Goal: Information Seeking & Learning: Check status

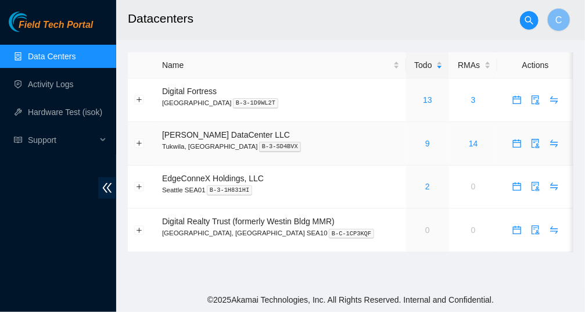
click at [413, 140] on div "9" at bounding box center [428, 143] width 31 height 13
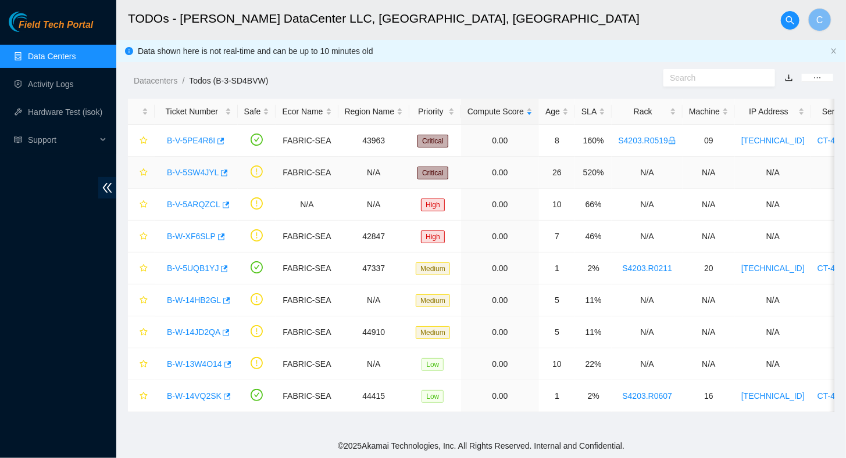
click at [188, 174] on link "B-V-5SW4JYL" at bounding box center [193, 172] width 52 height 9
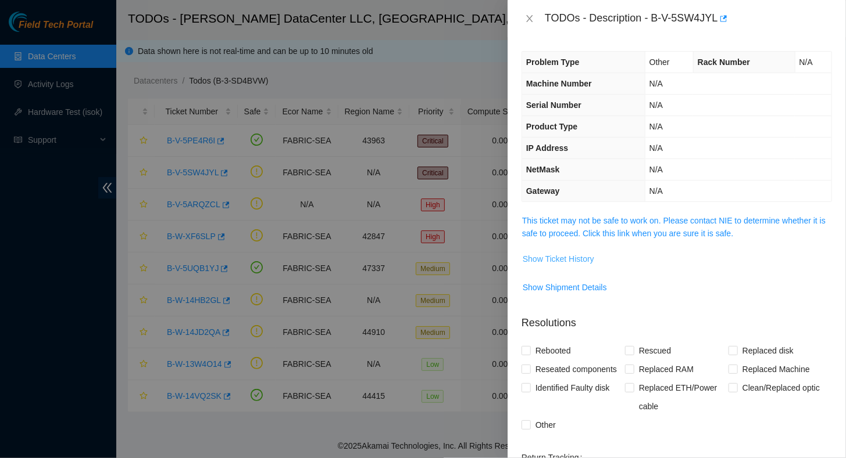
click at [577, 257] on span "Show Ticket History" at bounding box center [557, 259] width 71 height 13
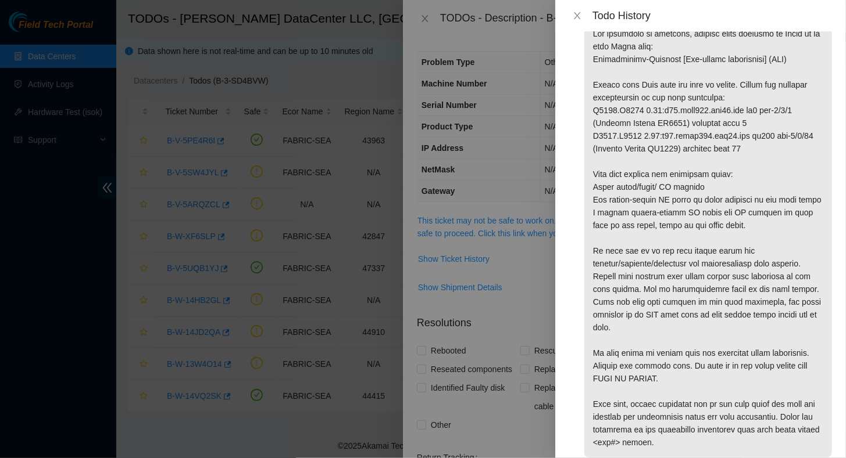
scroll to position [80, 0]
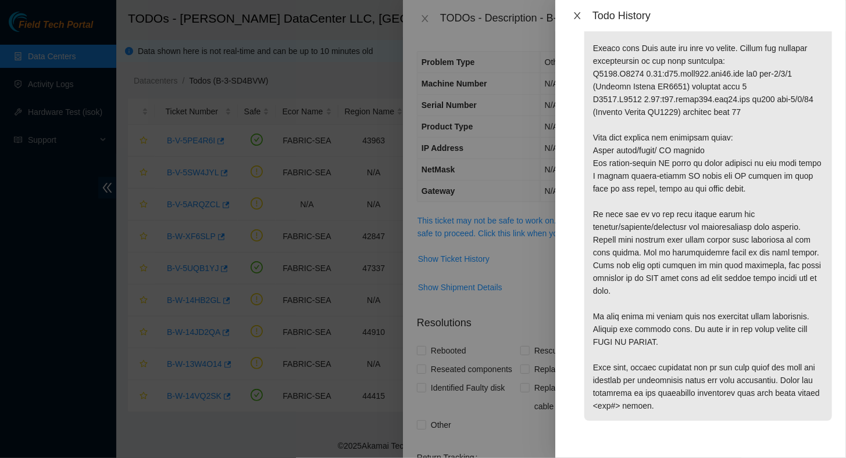
click at [579, 20] on icon "close" at bounding box center [576, 15] width 9 height 9
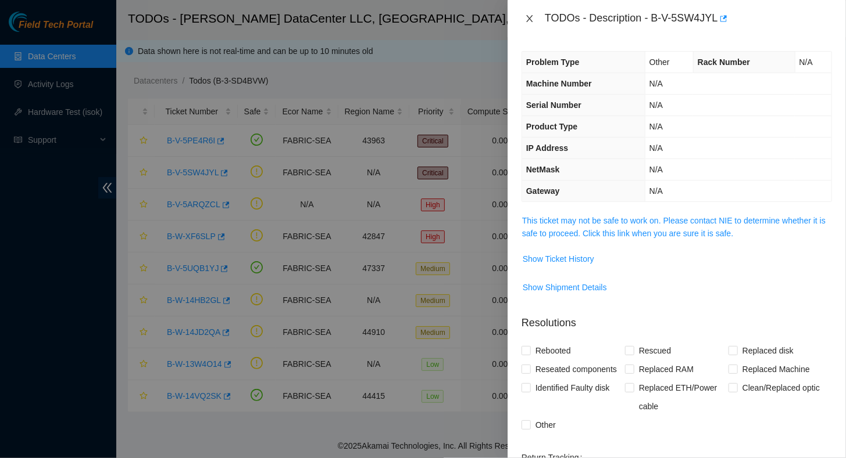
click at [529, 22] on icon "close" at bounding box center [529, 18] width 9 height 9
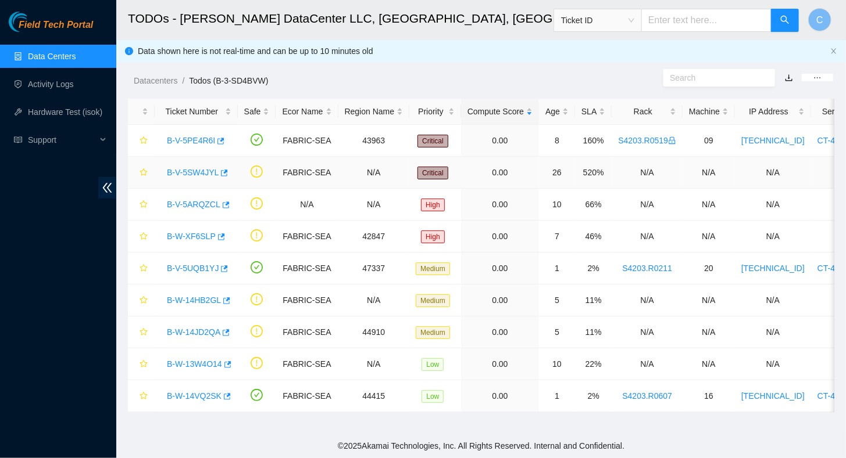
click at [195, 175] on link "B-V-5SW4JYL" at bounding box center [193, 172] width 52 height 9
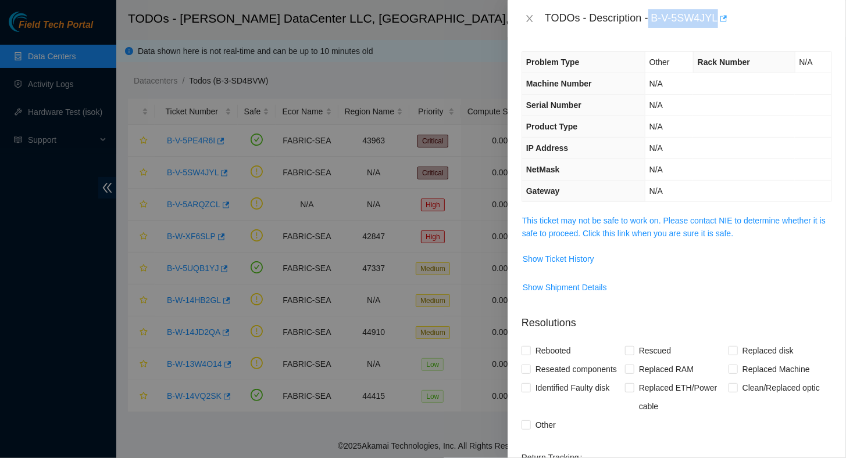
drag, startPoint x: 650, startPoint y: 22, endPoint x: 717, endPoint y: 26, distance: 67.5
click at [585, 26] on div "TODOs - Description - B-V-5SW4JYL" at bounding box center [688, 18] width 287 height 19
copy div "B-V-5SW4JYL"
click at [585, 37] on div "Problem Type Other Rack Number N/A Machine Number N/A Serial Number N/A Product…" at bounding box center [676, 247] width 338 height 421
click at [568, 253] on span "Show Ticket History" at bounding box center [557, 259] width 71 height 13
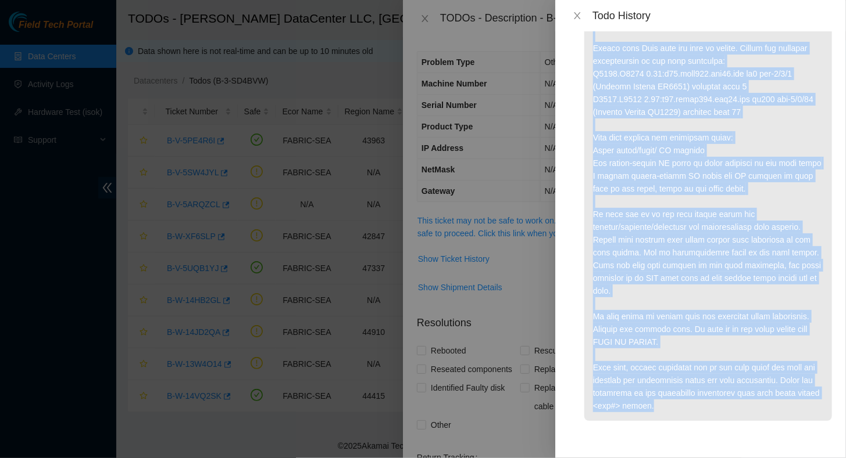
drag, startPoint x: 591, startPoint y: 75, endPoint x: 686, endPoint y: 393, distance: 331.8
click at [585, 311] on p at bounding box center [708, 201] width 248 height 439
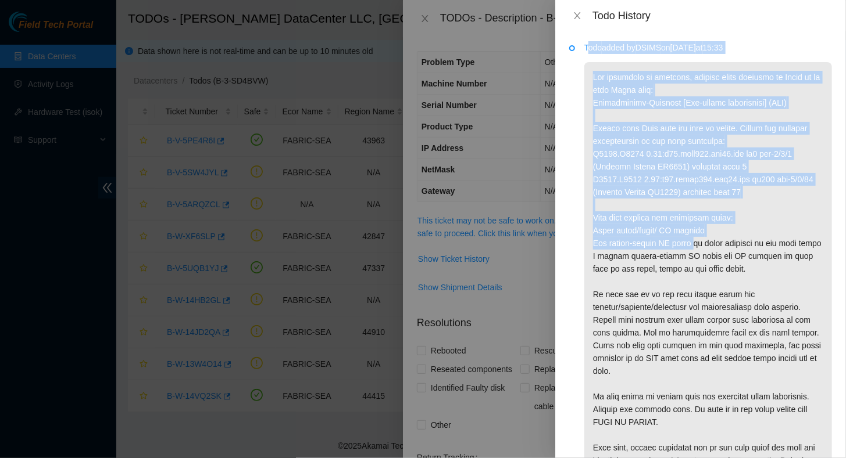
drag, startPoint x: 589, startPoint y: 52, endPoint x: 689, endPoint y: 247, distance: 218.6
click at [585, 247] on div "Todo added by DSIMS on [DATE] 15:33" at bounding box center [708, 271] width 248 height 460
click at [585, 89] on p at bounding box center [708, 281] width 248 height 439
click at [585, 77] on p at bounding box center [708, 281] width 248 height 439
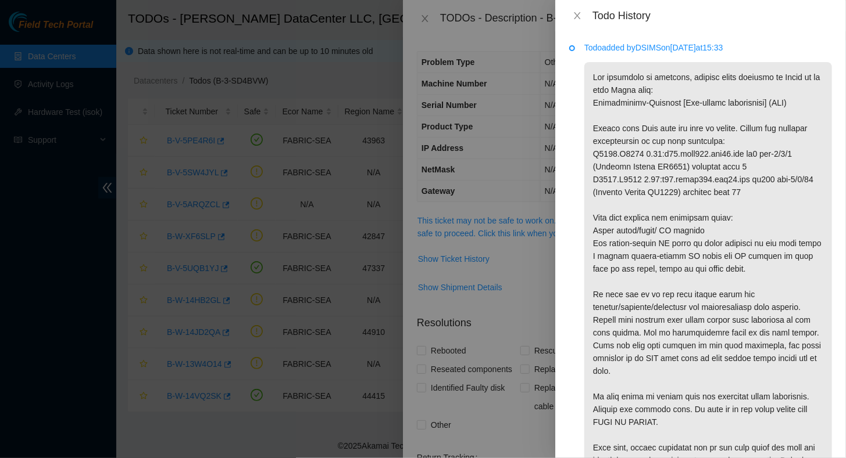
scroll to position [80, 0]
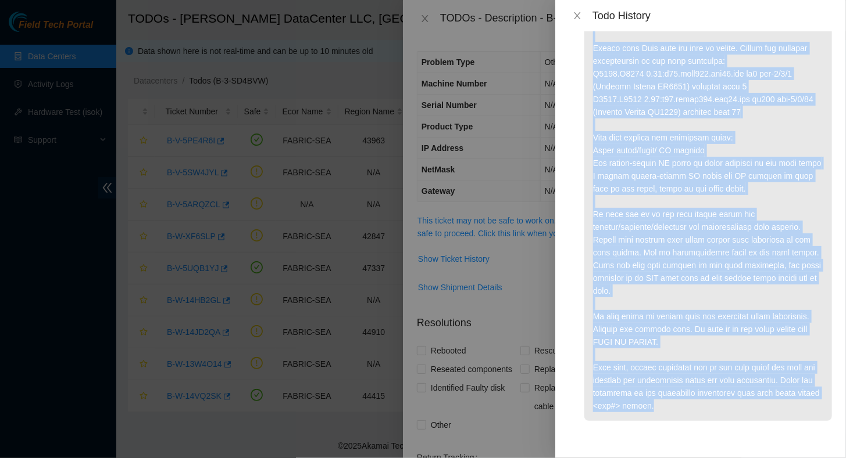
drag, startPoint x: 594, startPoint y: 77, endPoint x: 676, endPoint y: 408, distance: 341.4
click at [585, 311] on p at bounding box center [708, 201] width 248 height 439
click at [579, 15] on icon "close" at bounding box center [576, 15] width 9 height 9
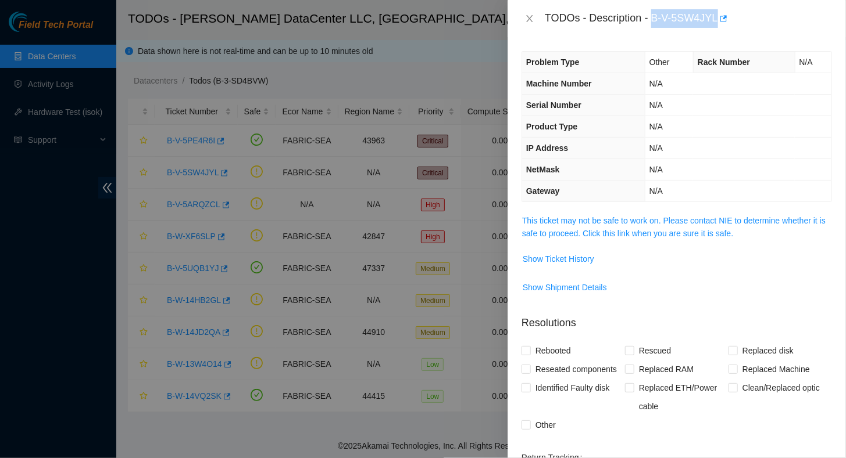
drag, startPoint x: 651, startPoint y: 22, endPoint x: 717, endPoint y: 29, distance: 65.5
click at [585, 29] on div "TODOs - Description - B-V-5SW4JYL" at bounding box center [676, 18] width 338 height 37
copy div "B-V-5SW4JYL"
